Goal: Transaction & Acquisition: Purchase product/service

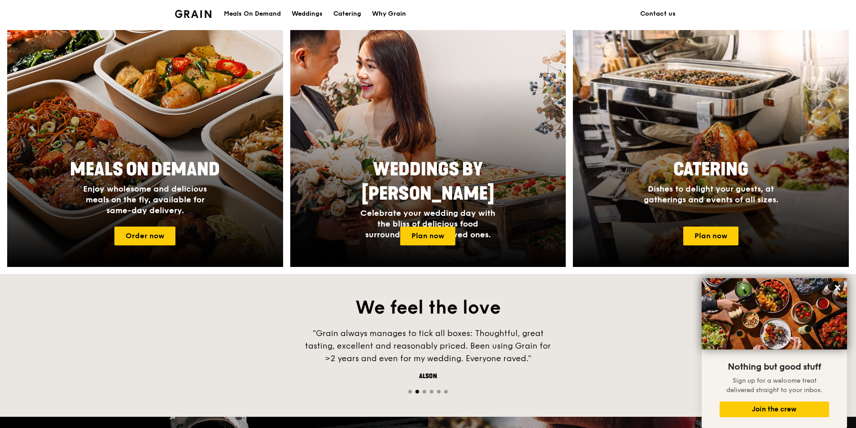
scroll to position [321, 0]
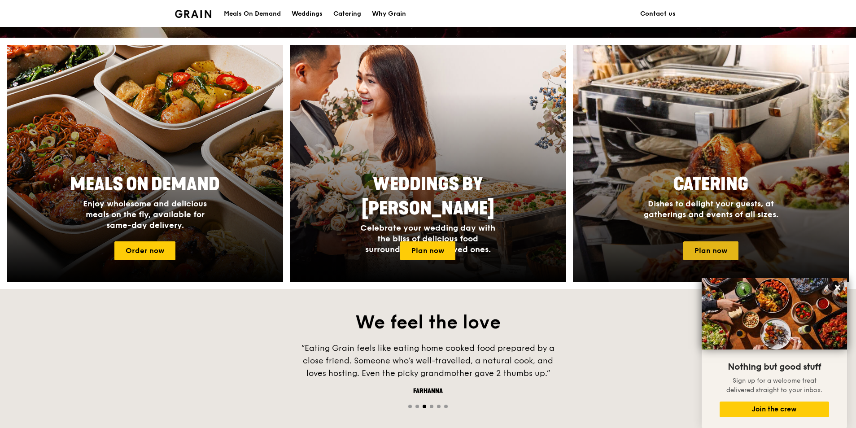
click at [556, 253] on link "Plan now" at bounding box center [710, 250] width 55 height 19
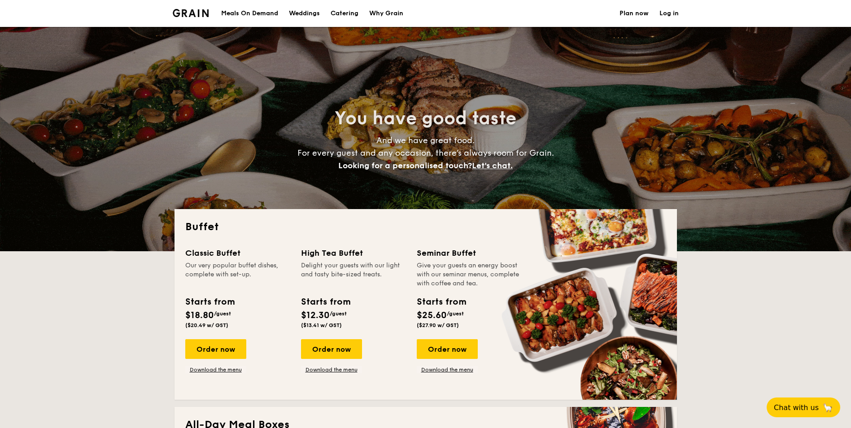
select select
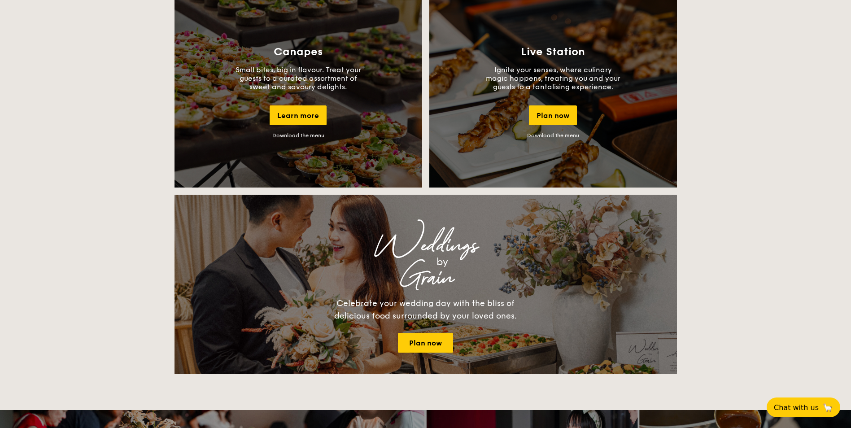
scroll to position [807, 0]
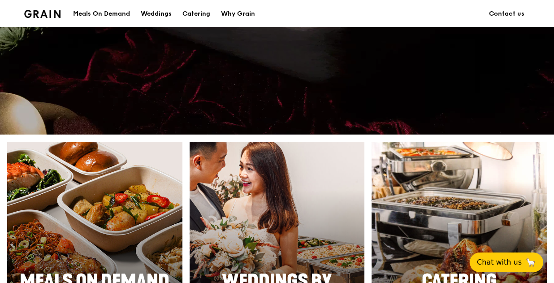
click at [455, 190] on div at bounding box center [459, 260] width 193 height 261
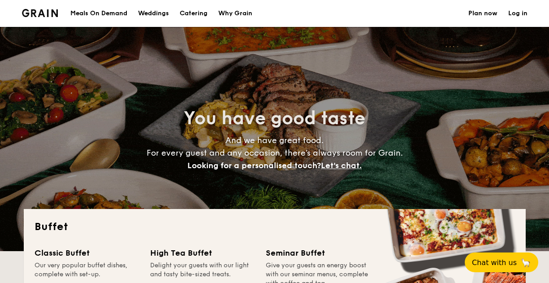
select select
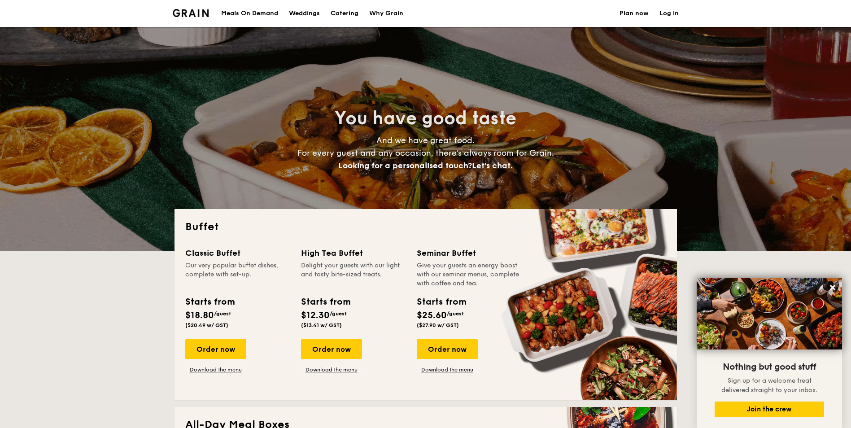
click at [245, 13] on div "Meals On Demand" at bounding box center [249, 13] width 57 height 27
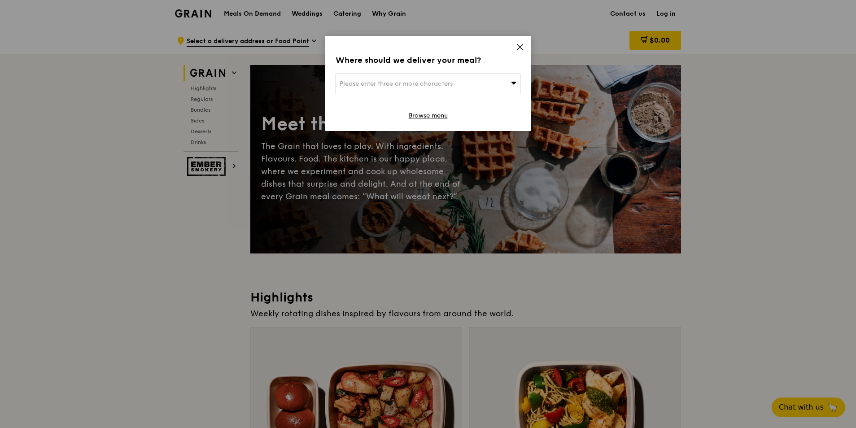
click at [519, 47] on icon at bounding box center [519, 46] width 5 height 5
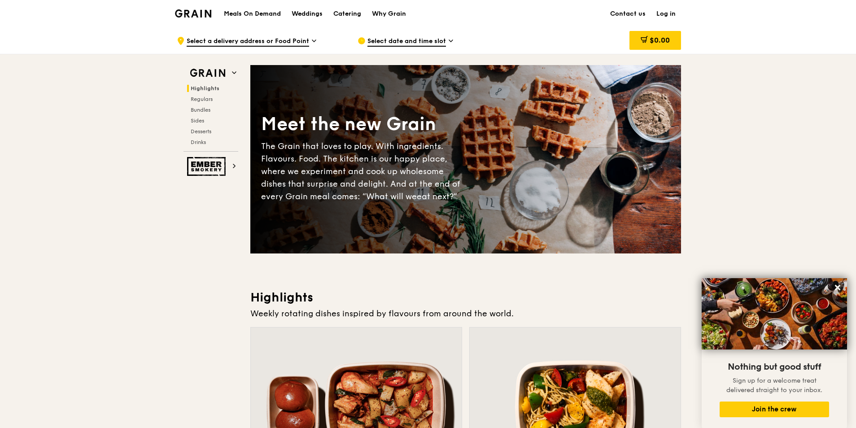
click at [318, 39] on div ".cls-1 { fill: none; stroke: #fff; stroke-linecap: round; stroke-linejoin: roun…" at bounding box center [260, 40] width 166 height 27
click at [200, 99] on span "Regulars" at bounding box center [203, 99] width 24 height 6
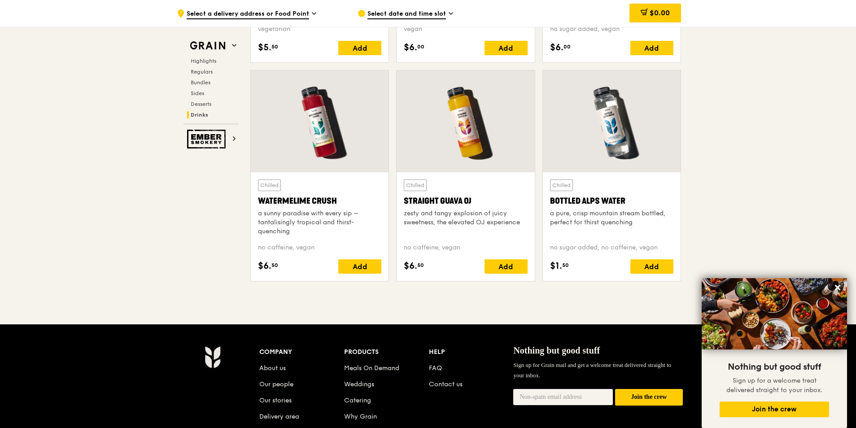
scroll to position [3687, 0]
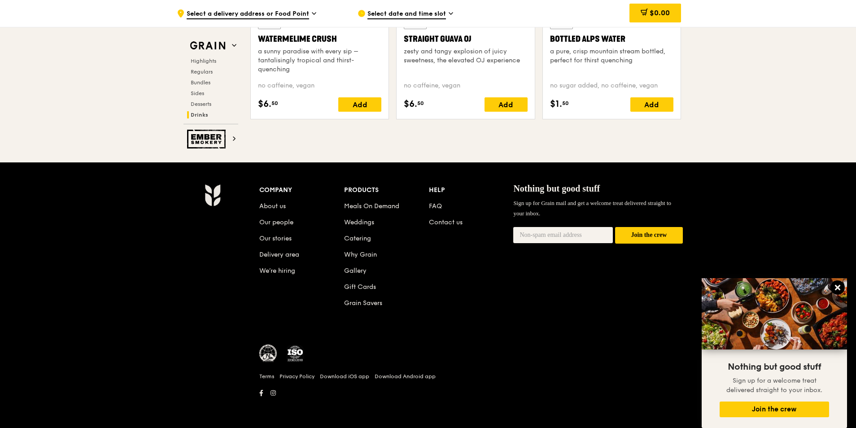
click at [835, 287] on icon at bounding box center [837, 287] width 8 height 8
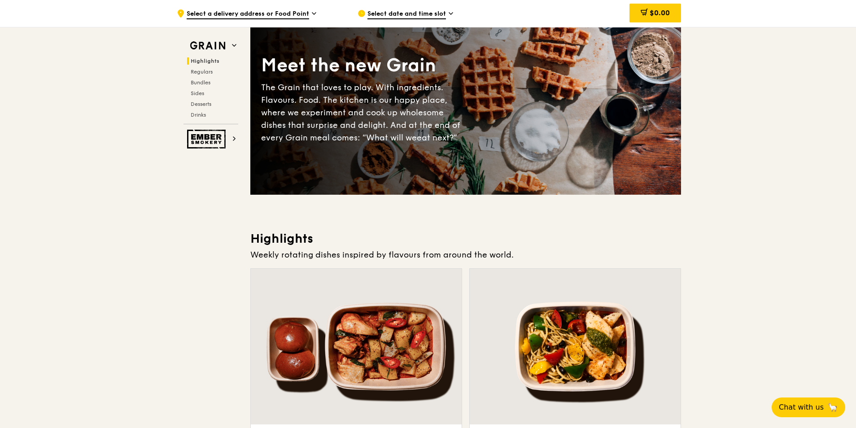
scroll to position [0, 0]
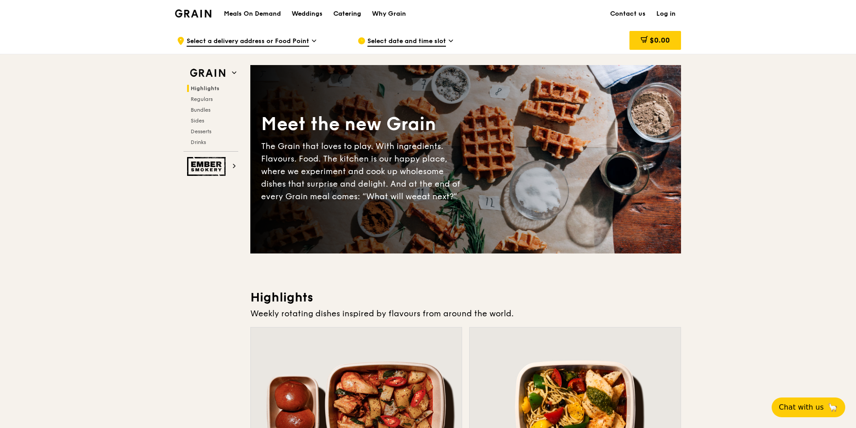
click at [353, 13] on div "Catering" at bounding box center [347, 13] width 28 height 27
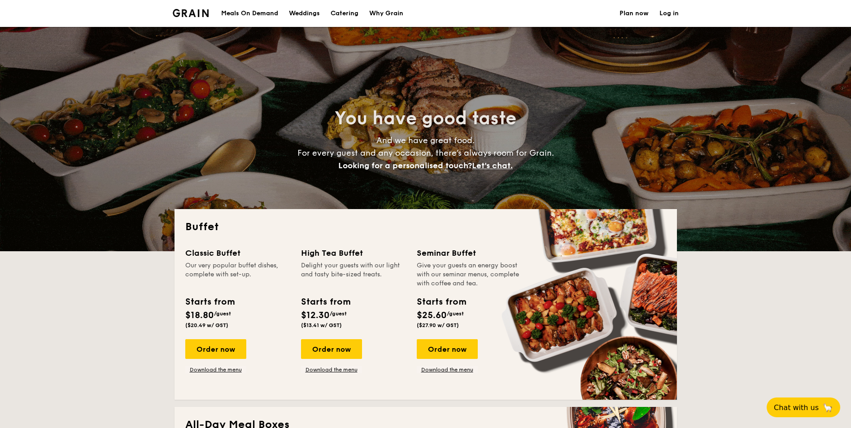
select select
click at [245, 13] on div "Meals On Demand" at bounding box center [249, 13] width 57 height 27
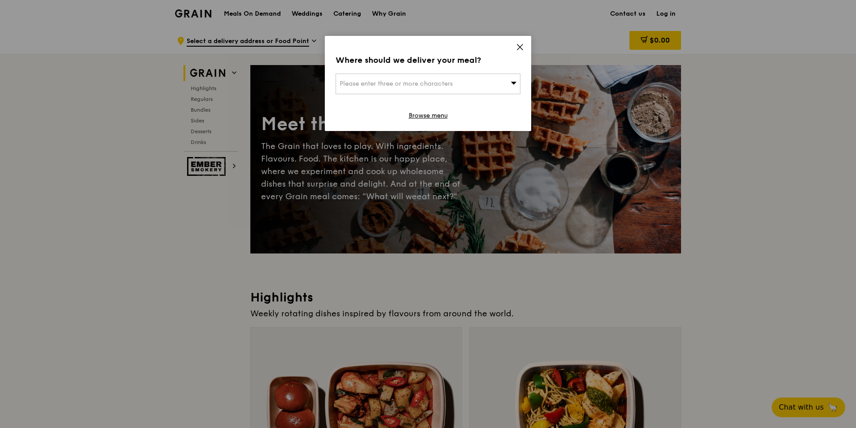
click at [517, 49] on icon at bounding box center [519, 46] width 5 height 5
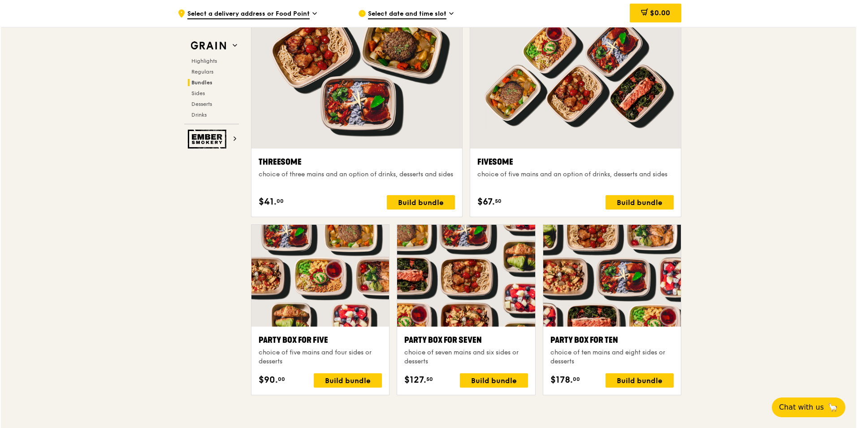
scroll to position [1749, 0]
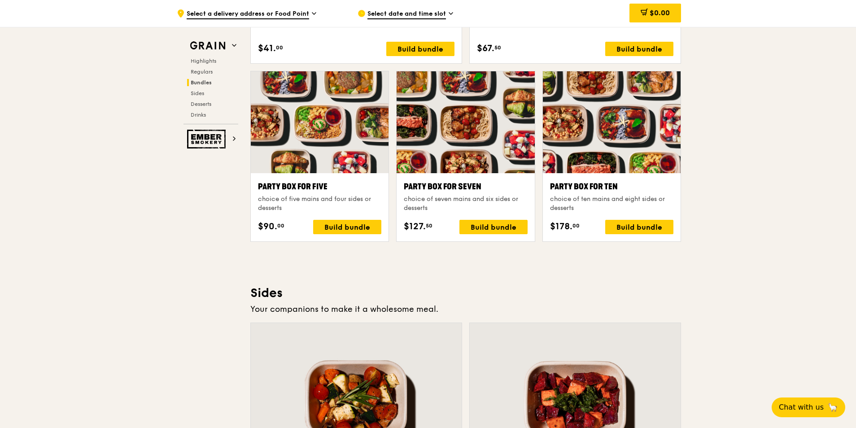
click at [603, 191] on div "Party Box for Ten" at bounding box center [611, 186] width 123 height 13
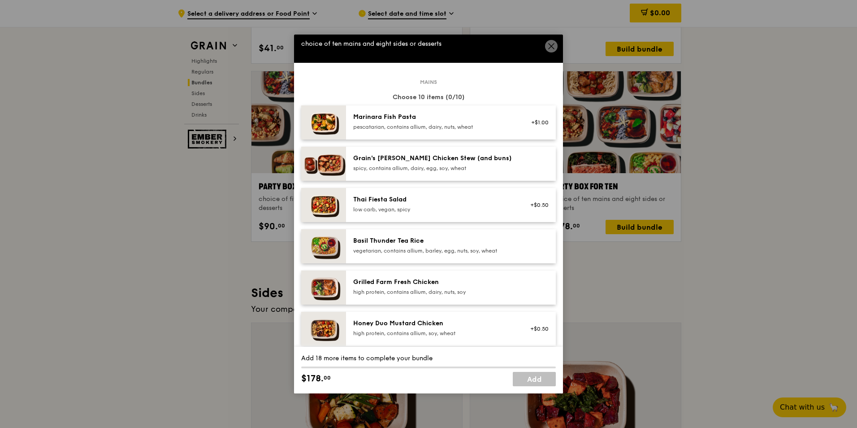
scroll to position [0, 0]
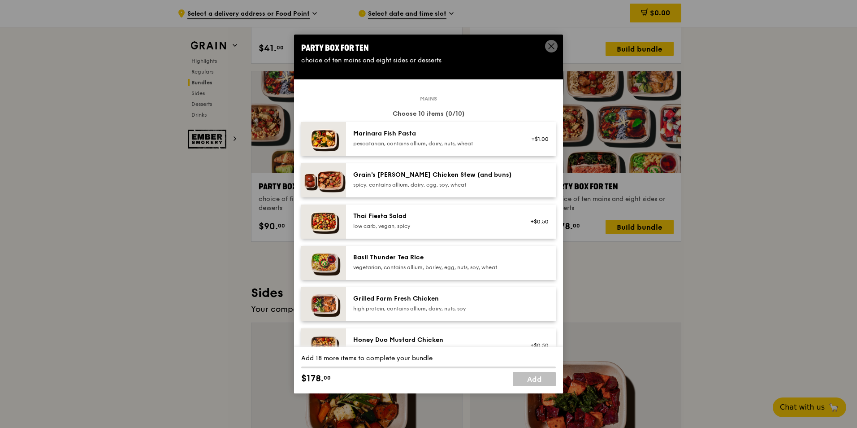
click at [408, 137] on div "Marinara Fish Pasta" at bounding box center [433, 133] width 161 height 9
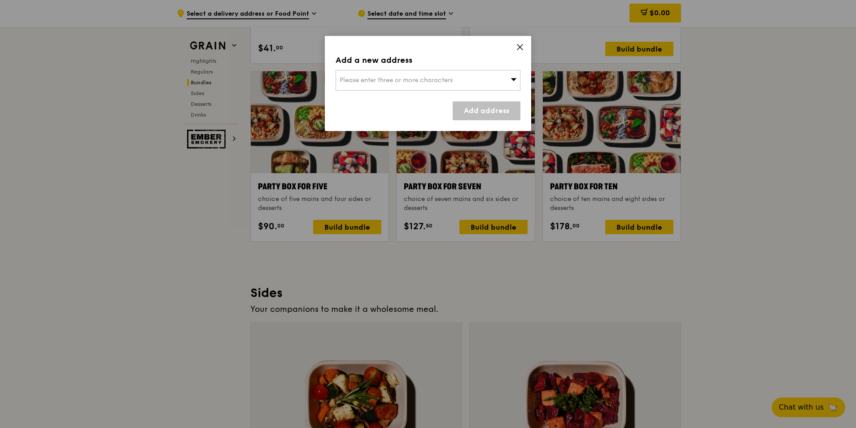
click at [512, 46] on div "Add a new address Please enter three or more characters Add address" at bounding box center [428, 83] width 206 height 95
click at [519, 48] on icon at bounding box center [519, 46] width 5 height 5
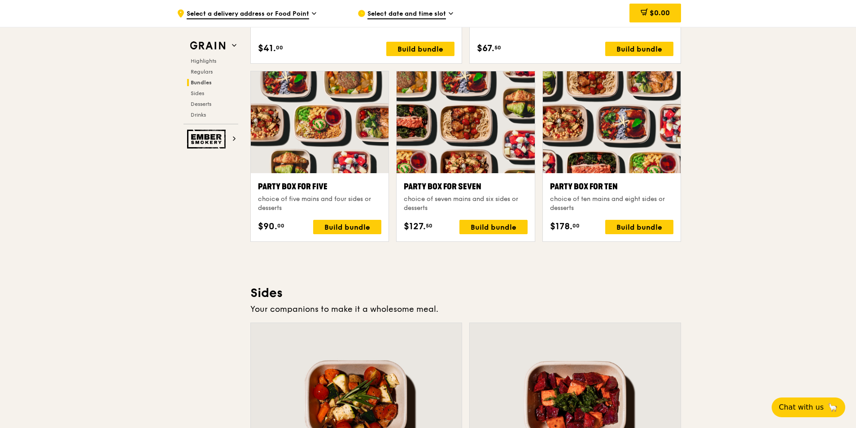
click at [598, 176] on div "Party Box for Ten choice of ten mains and eight sides or desserts $178. 00 Buil…" at bounding box center [612, 207] width 138 height 68
click at [624, 227] on div "Build bundle" at bounding box center [639, 227] width 68 height 14
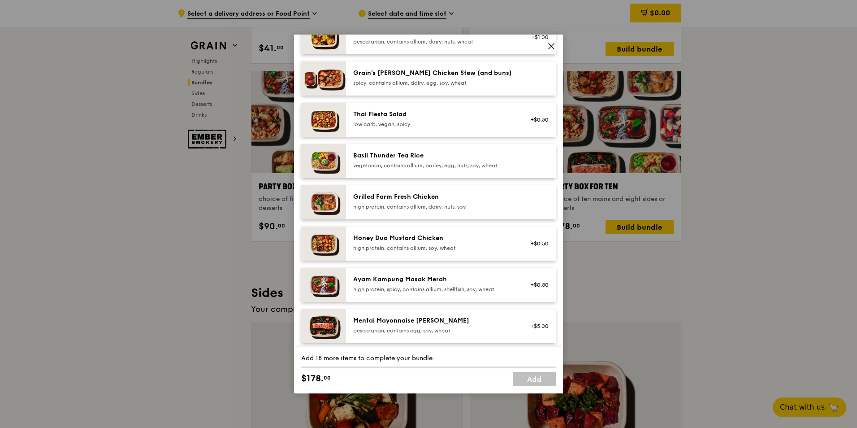
scroll to position [135, 0]
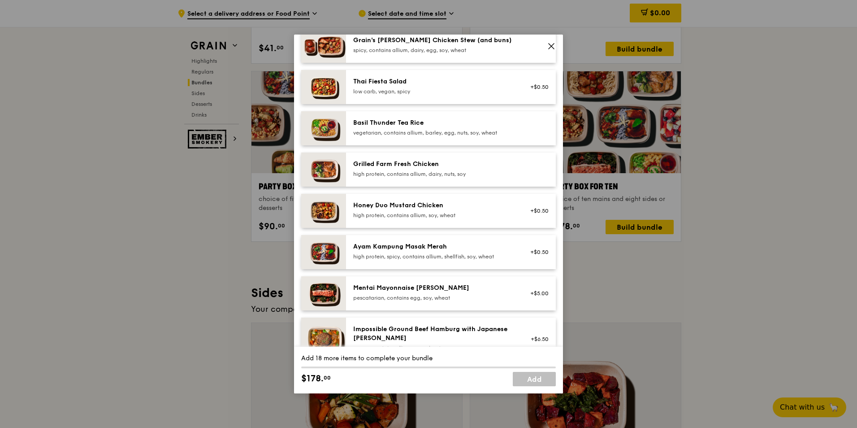
click at [320, 164] on img at bounding box center [323, 169] width 45 height 34
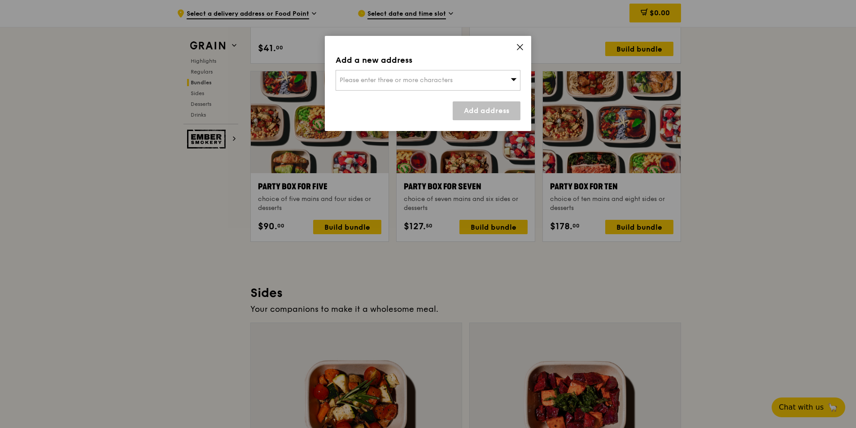
click at [516, 44] on icon at bounding box center [520, 47] width 8 height 8
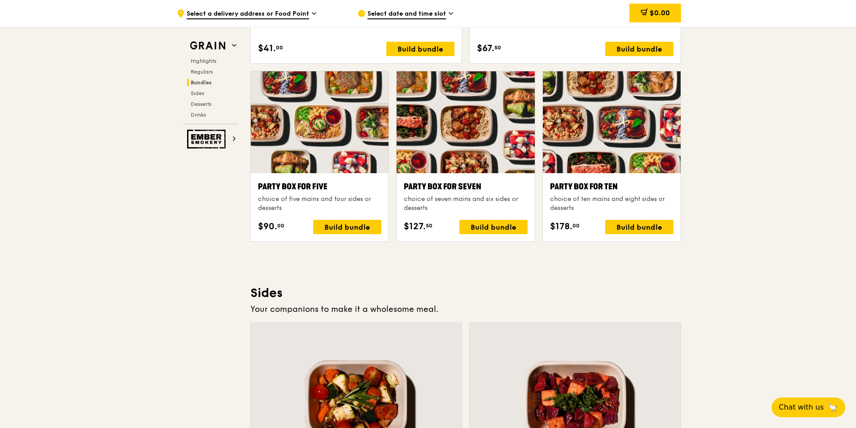
click at [609, 188] on div "Party Box for Ten" at bounding box center [611, 186] width 123 height 13
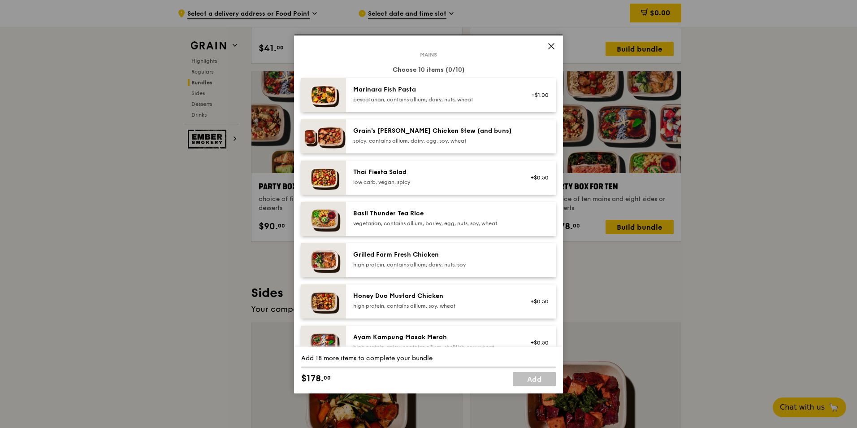
scroll to position [179, 0]
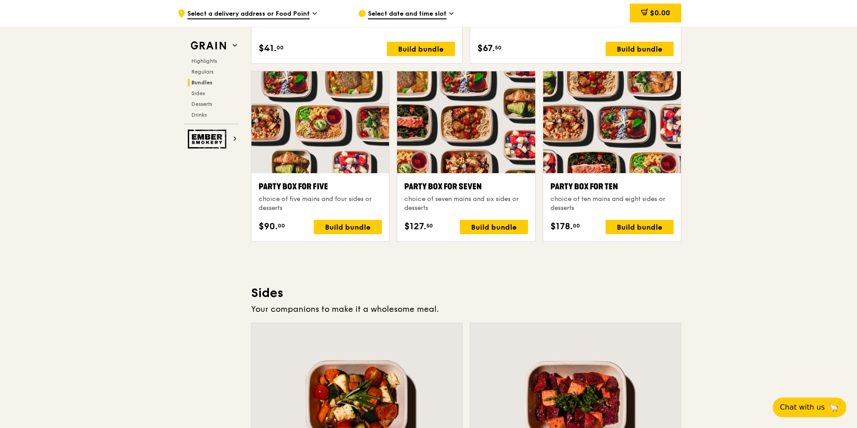
drag, startPoint x: 403, startPoint y: 220, endPoint x: 242, endPoint y: 268, distance: 168.0
click at [647, 227] on div "Build bundle" at bounding box center [639, 227] width 68 height 14
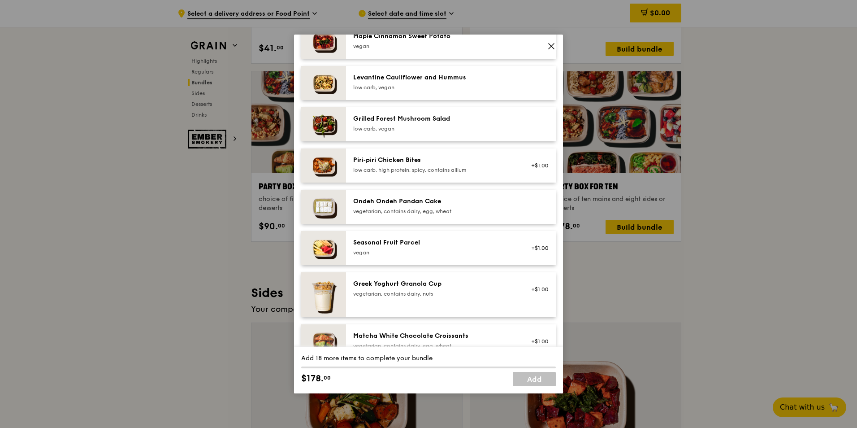
scroll to position [538, 0]
